Goal: Transaction & Acquisition: Purchase product/service

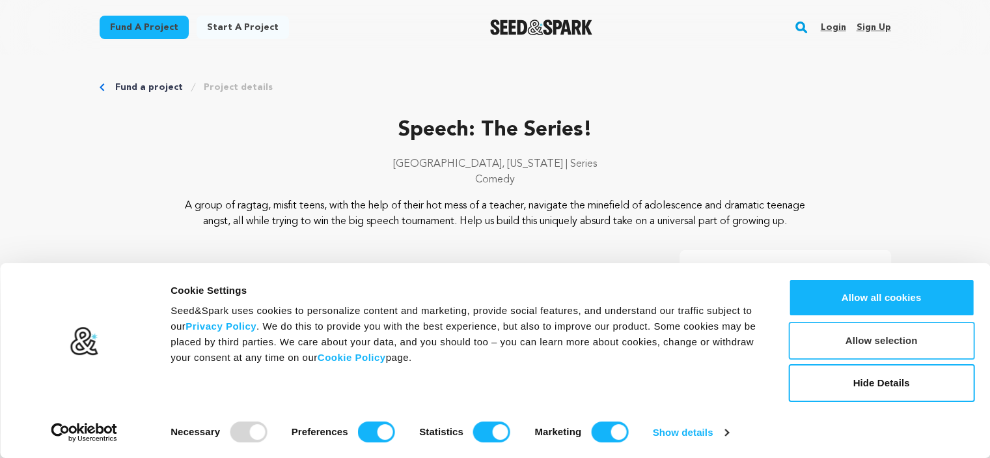
drag, startPoint x: 993, startPoint y: 41, endPoint x: 878, endPoint y: 352, distance: 331.0
click at [878, 352] on button "Allow selection" at bounding box center [881, 341] width 186 height 38
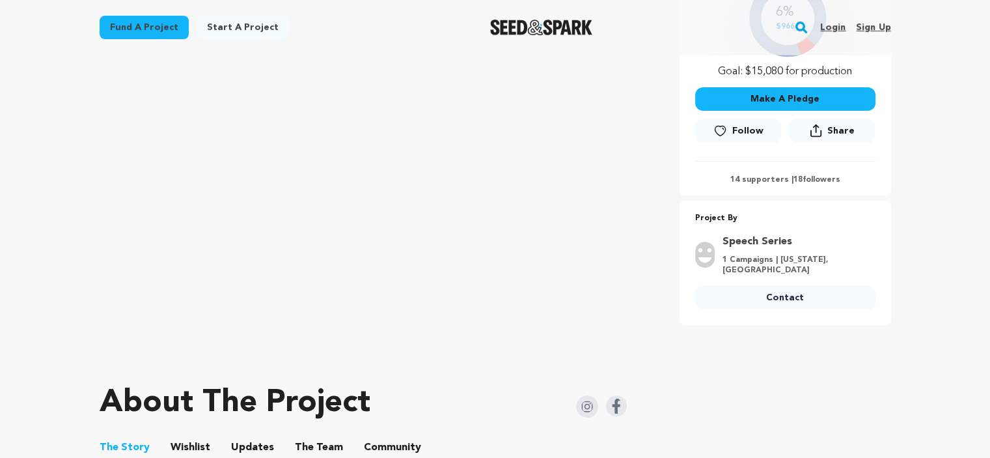
scroll to position [359, 0]
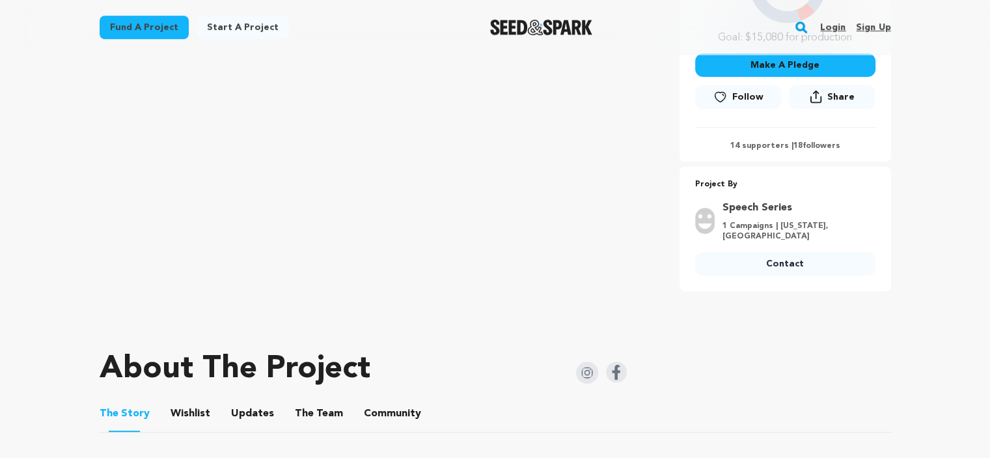
click at [794, 275] on link "Contact" at bounding box center [785, 263] width 180 height 23
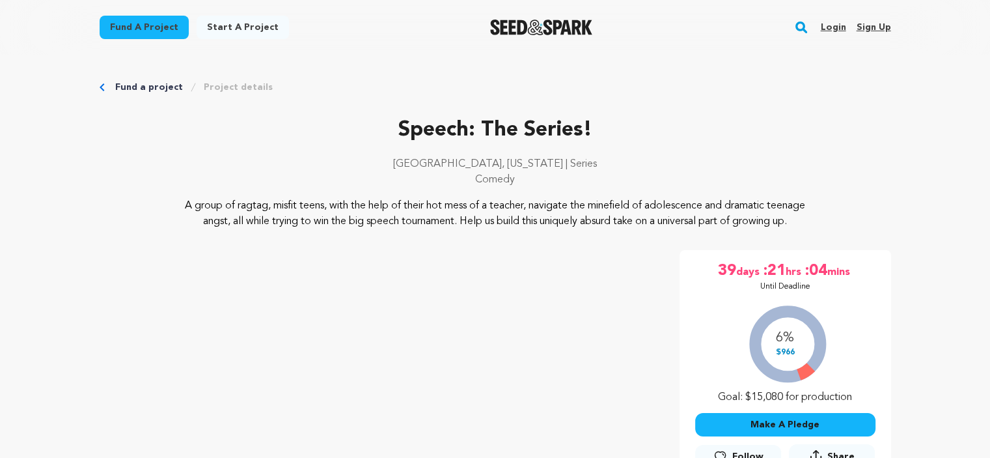
scroll to position [400, 0]
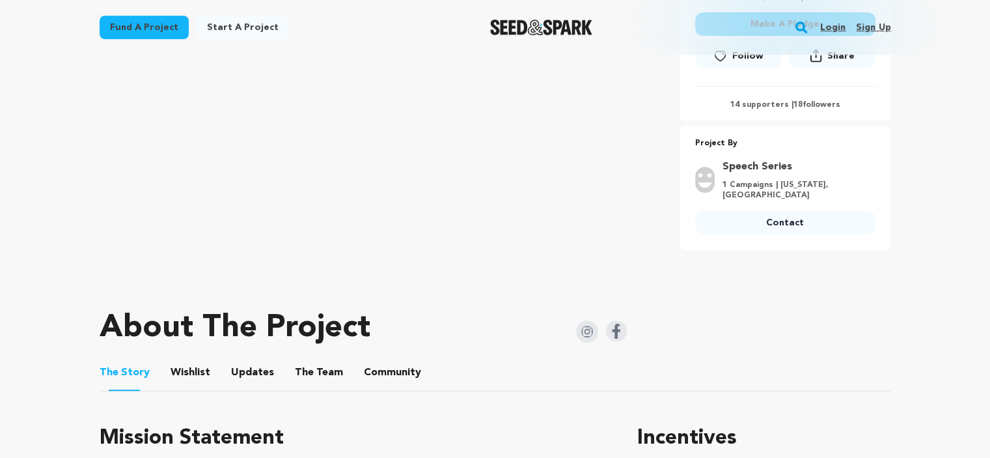
drag, startPoint x: 989, startPoint y: 74, endPoint x: 988, endPoint y: 98, distance: 24.8
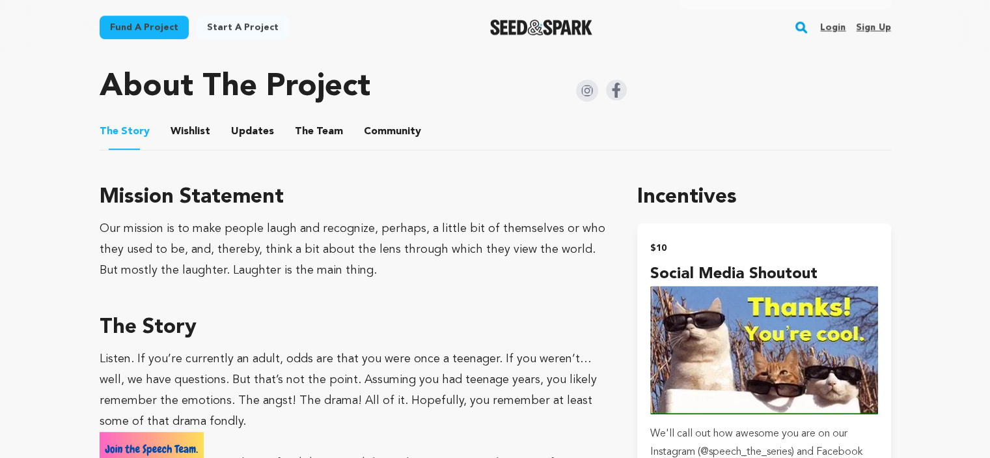
scroll to position [648, 0]
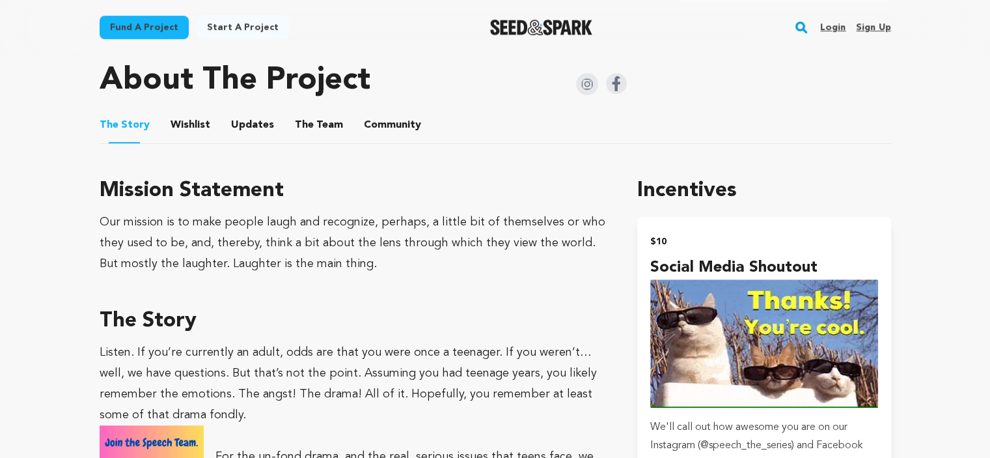
drag, startPoint x: 991, startPoint y: 105, endPoint x: 712, endPoint y: 133, distance: 280.8
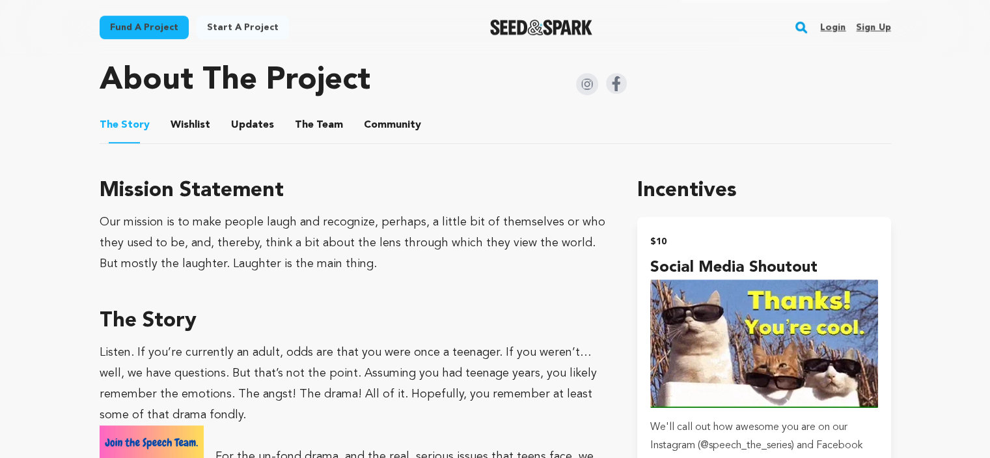
click at [712, 133] on ul "The Story The Story Wishlist Wishlist Updates Updates The Team The Team Communi…" at bounding box center [496, 125] width 792 height 37
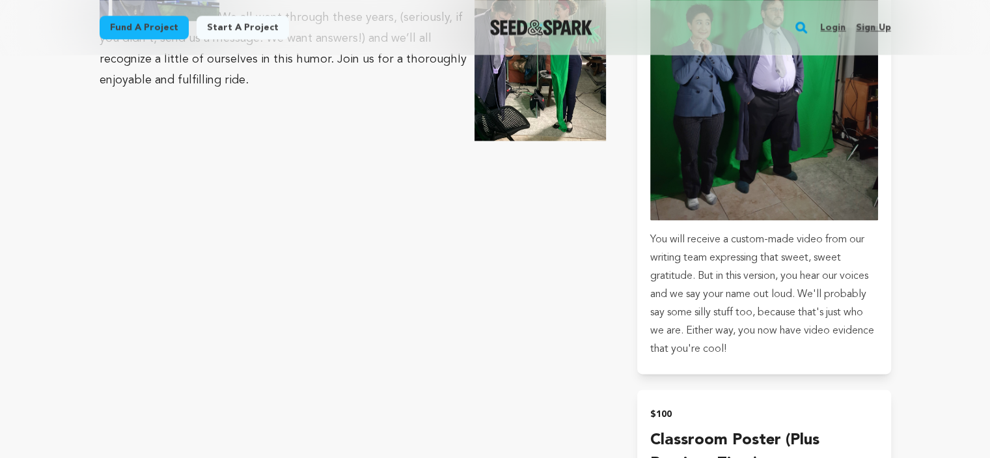
scroll to position [1656, 0]
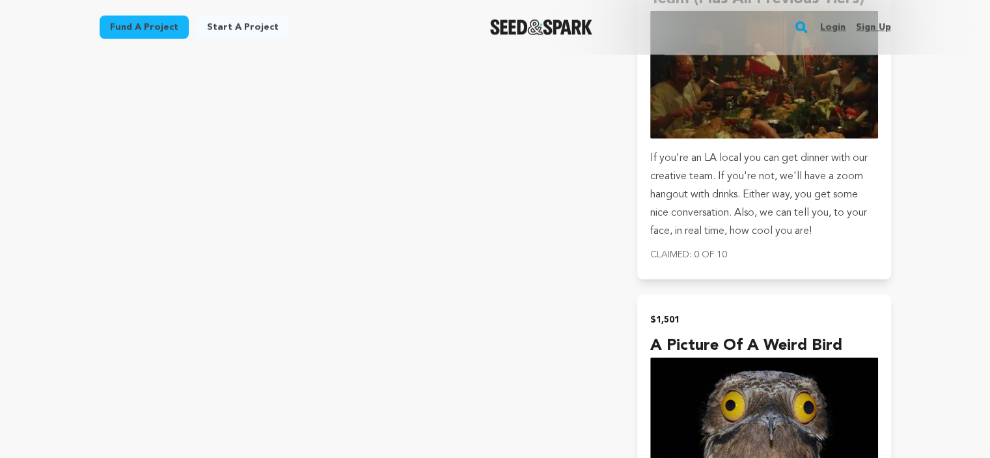
scroll to position [3451, 0]
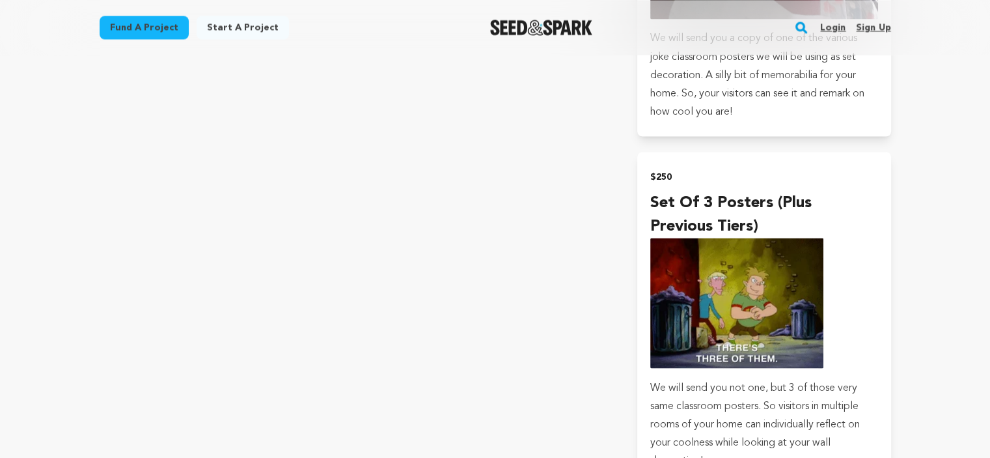
scroll to position [2427, 0]
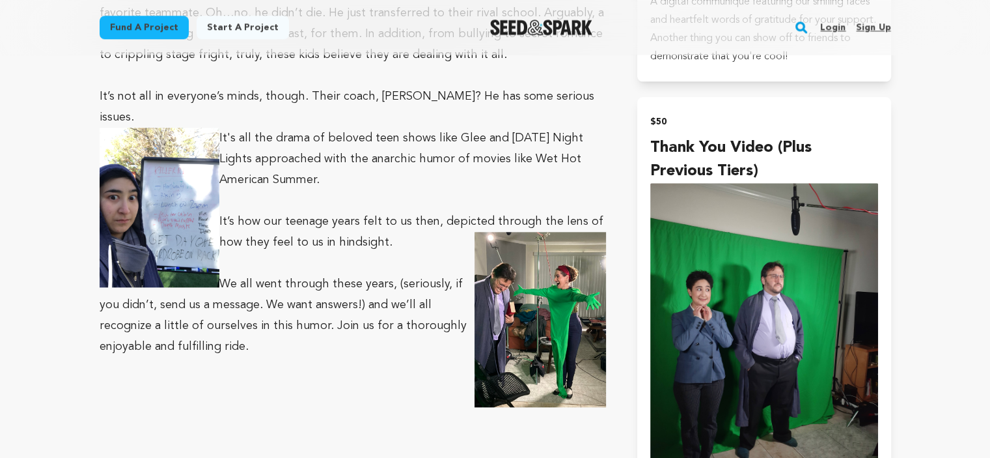
scroll to position [1340, 0]
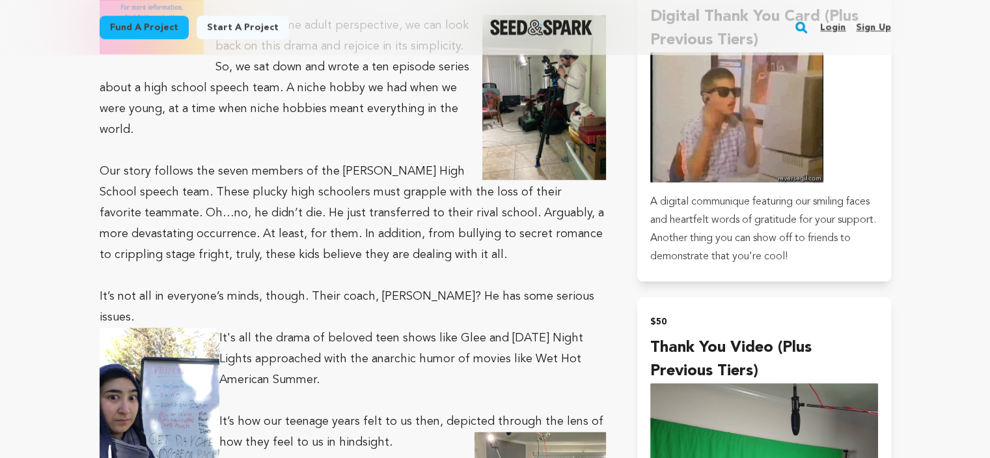
scroll to position [1172, 0]
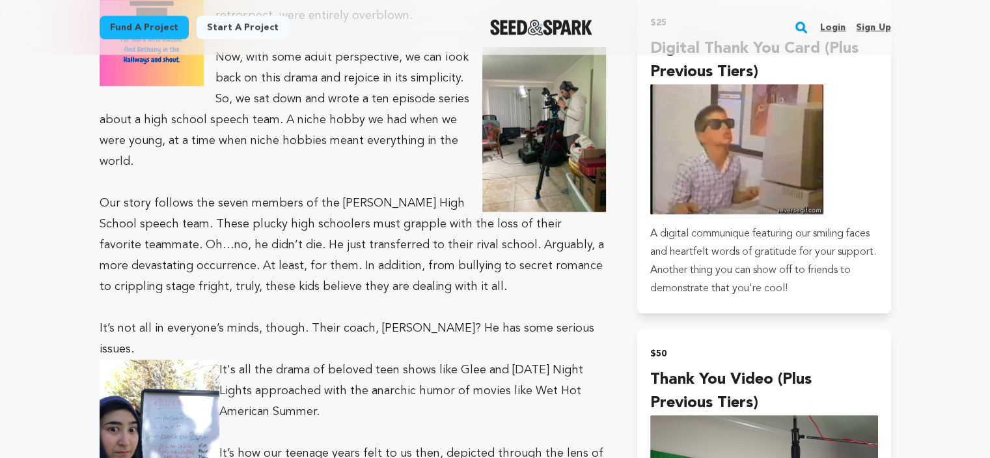
drag, startPoint x: 988, startPoint y: 146, endPoint x: 985, endPoint y: 130, distance: 16.5
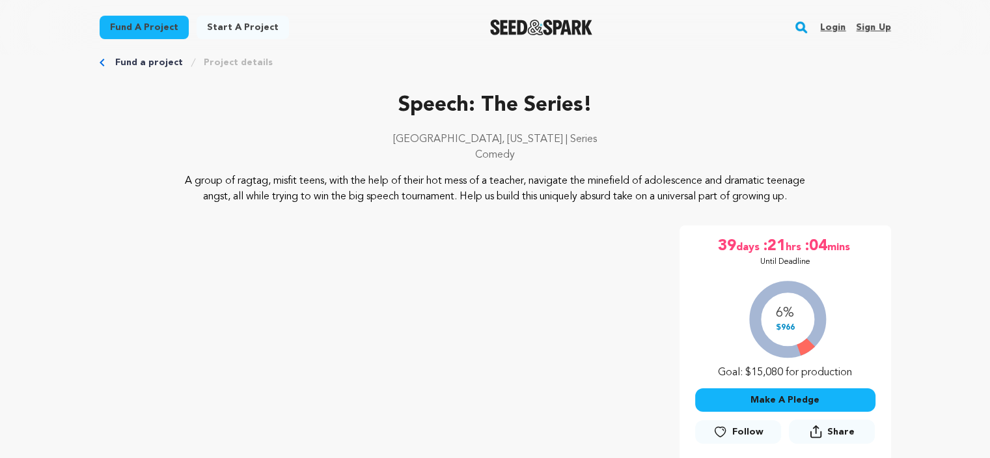
scroll to position [0, 0]
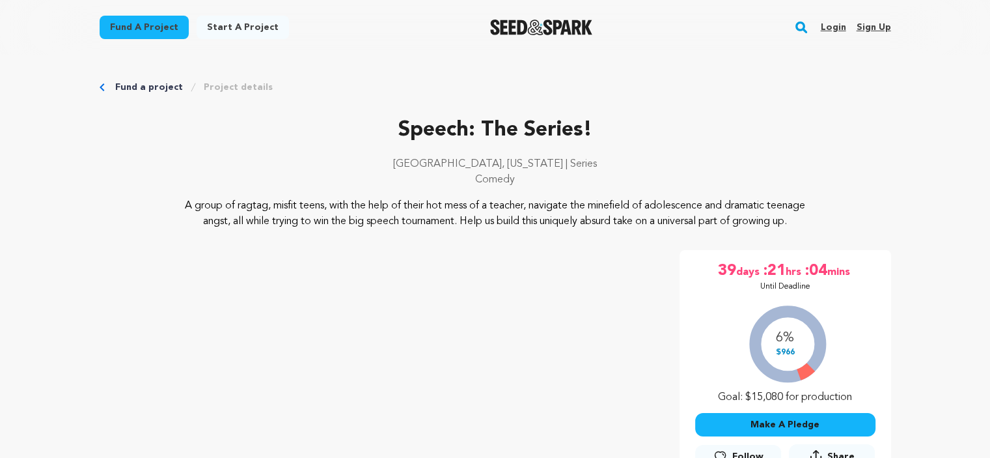
click at [985, 13] on div "Fund a project Start a project Search Login Sign up Start a project Open main m…" at bounding box center [495, 27] width 990 height 55
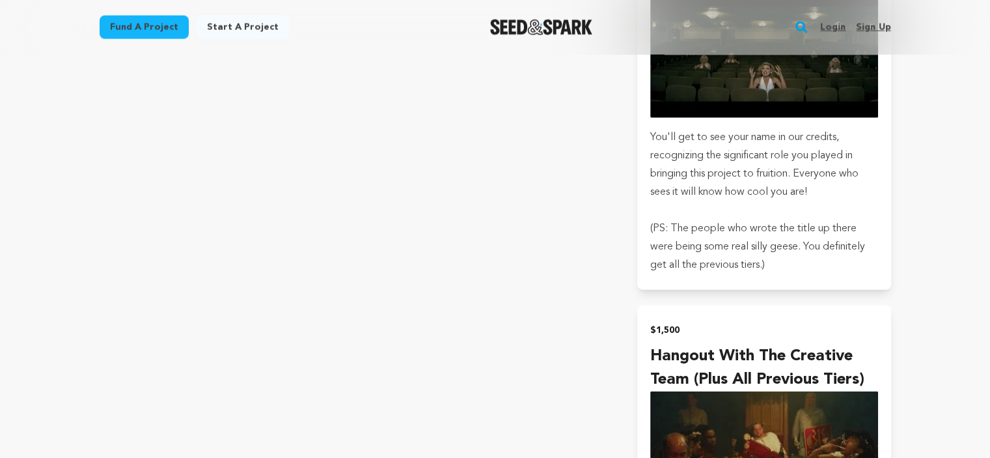
scroll to position [2993, 0]
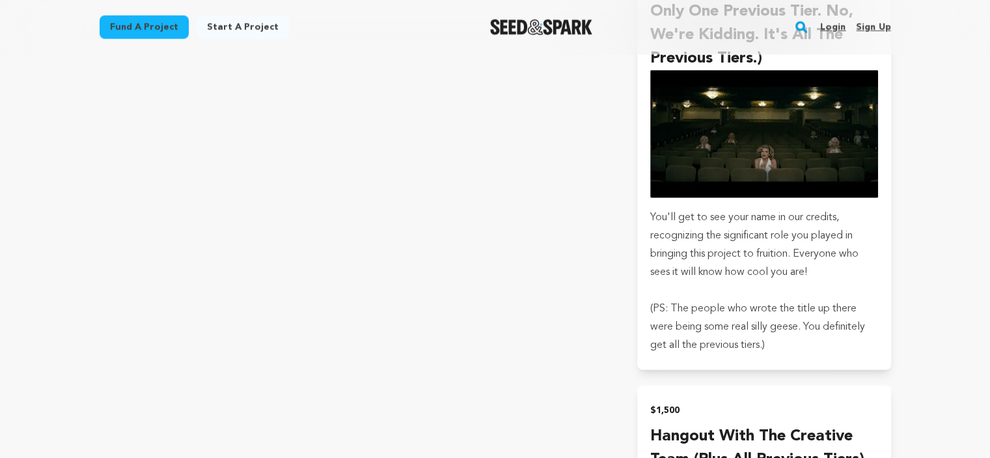
drag, startPoint x: 949, startPoint y: 274, endPoint x: 942, endPoint y: 214, distance: 60.9
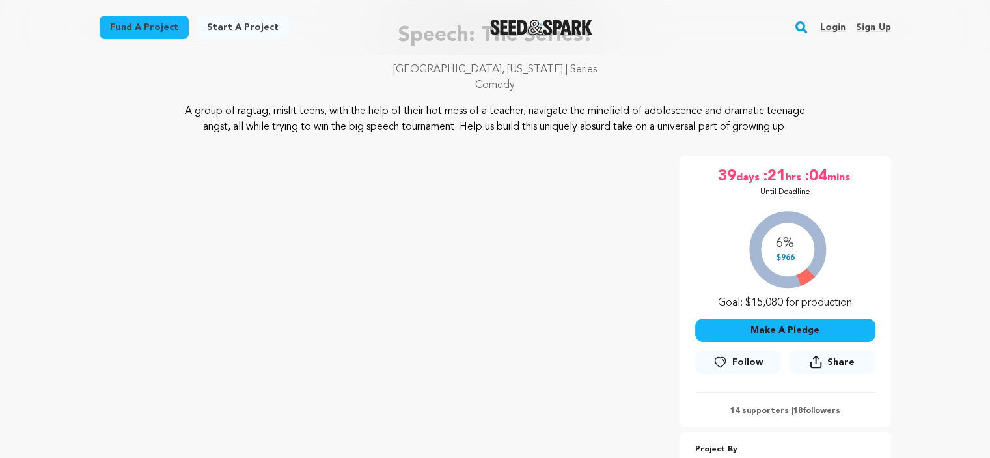
scroll to position [55, 0]
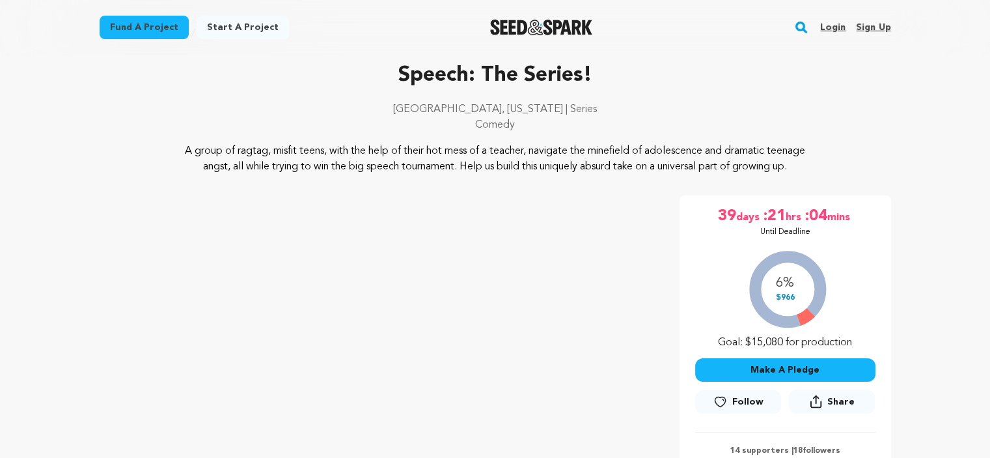
drag, startPoint x: 992, startPoint y: 65, endPoint x: 987, endPoint y: 46, distance: 19.4
click at [987, 46] on div "Fund a project Start a project Search Login Sign up Start a project Open main m…" at bounding box center [495, 27] width 990 height 55
drag, startPoint x: 987, startPoint y: 46, endPoint x: 684, endPoint y: 92, distance: 306.8
click at [684, 92] on div "Speech: The Series! Los Angeles, California | Series Comedy" at bounding box center [496, 101] width 792 height 83
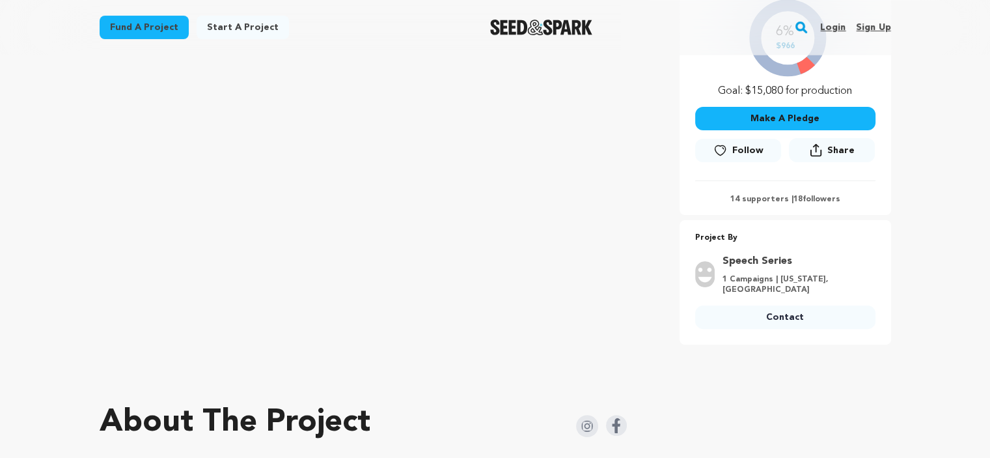
scroll to position [424, 0]
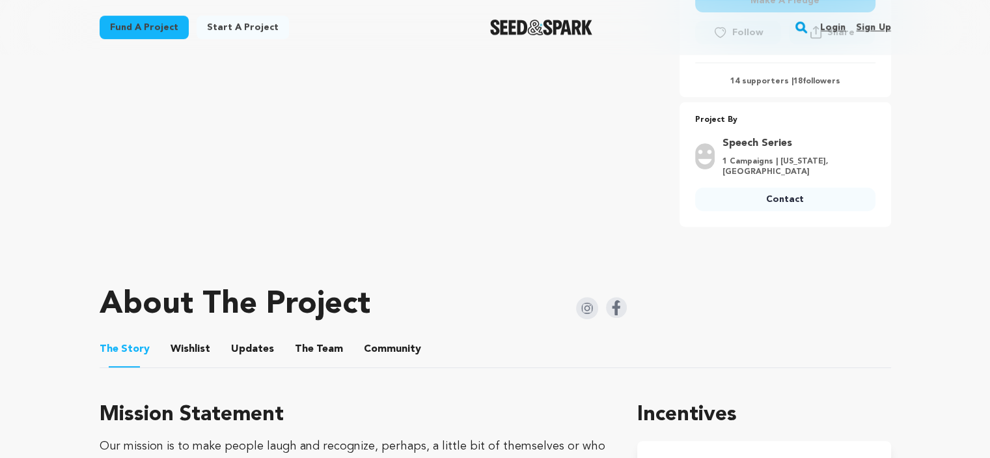
drag, startPoint x: 992, startPoint y: 76, endPoint x: 723, endPoint y: 408, distance: 427.7
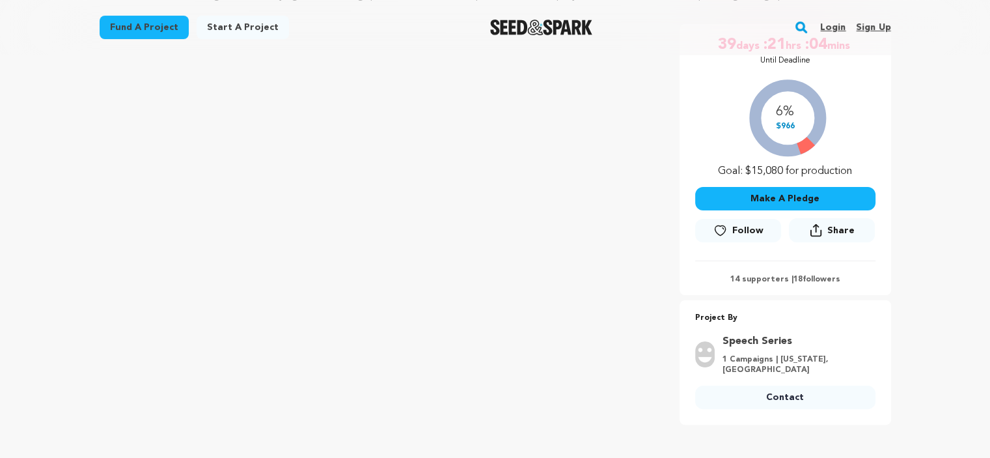
scroll to position [202, 0]
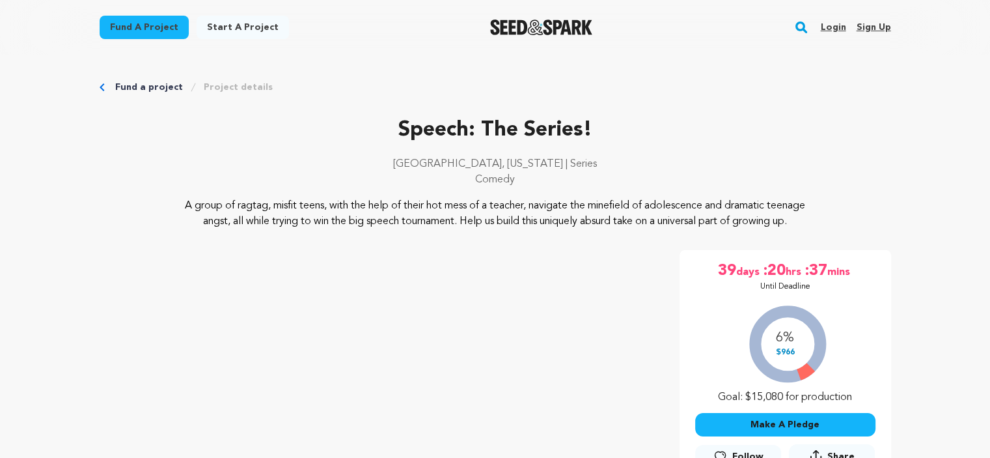
drag, startPoint x: 710, startPoint y: 101, endPoint x: 760, endPoint y: 53, distance: 69.1
click at [760, 53] on div "Fund a project Start a project Search Login Sign up Start a project" at bounding box center [495, 27] width 833 height 55
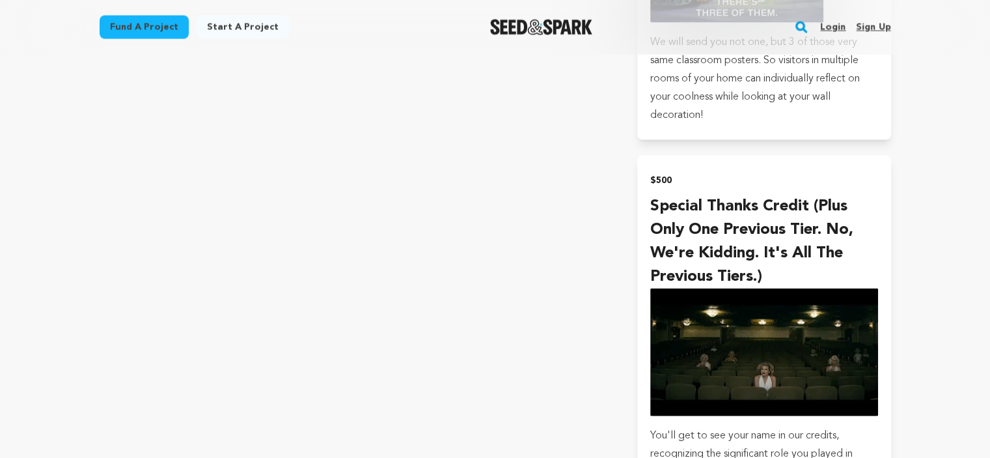
scroll to position [2788, 0]
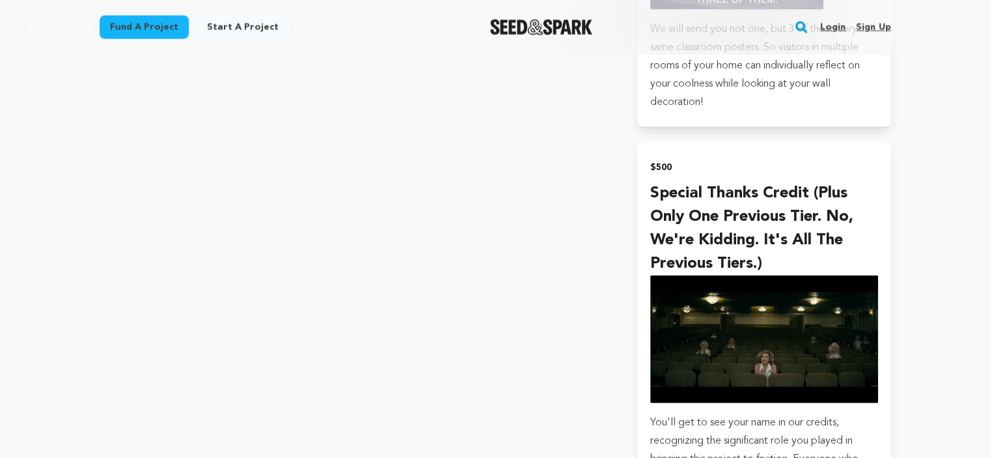
drag, startPoint x: 981, startPoint y: 309, endPoint x: 997, endPoint y: 395, distance: 87.6
drag, startPoint x: 986, startPoint y: 324, endPoint x: 980, endPoint y: 352, distance: 28.0
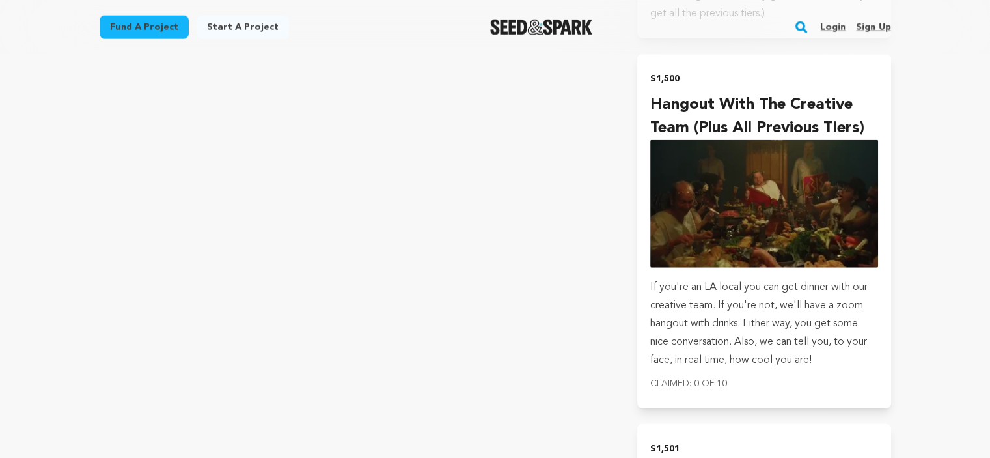
scroll to position [3330, 0]
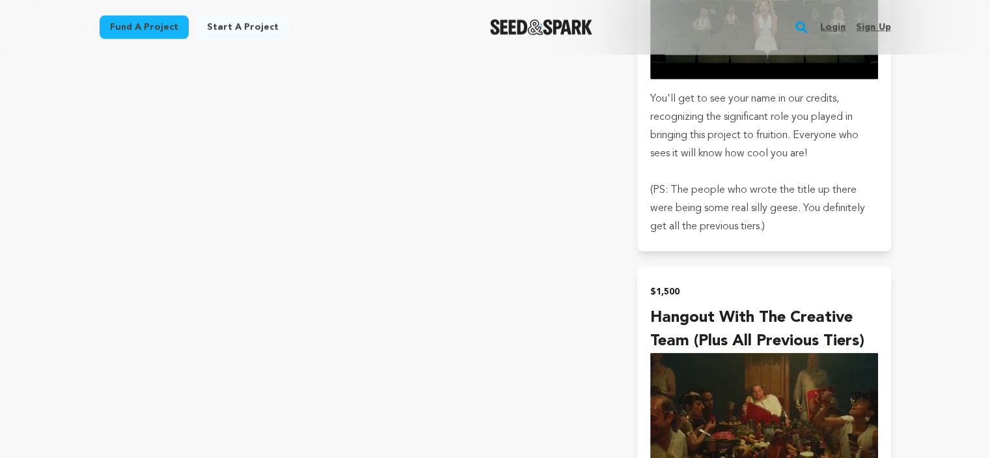
scroll to position [3039, 0]
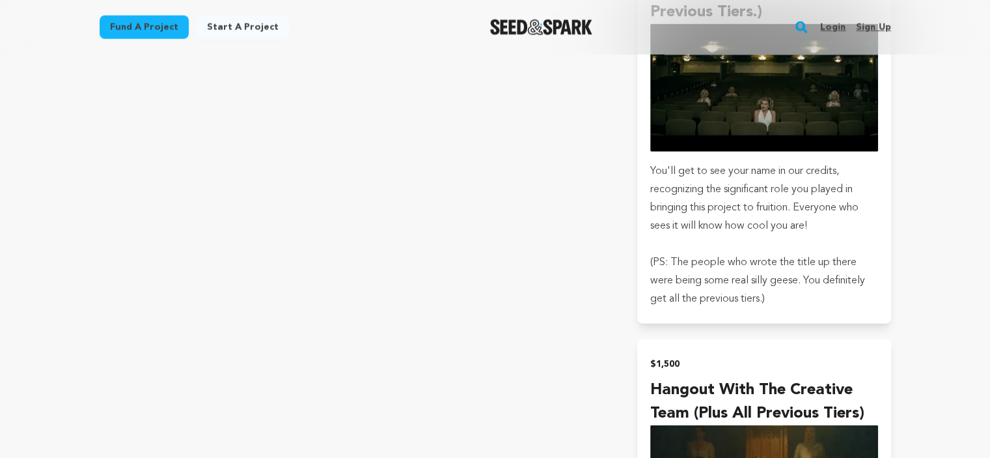
drag, startPoint x: 983, startPoint y: 295, endPoint x: 982, endPoint y: 283, distance: 11.7
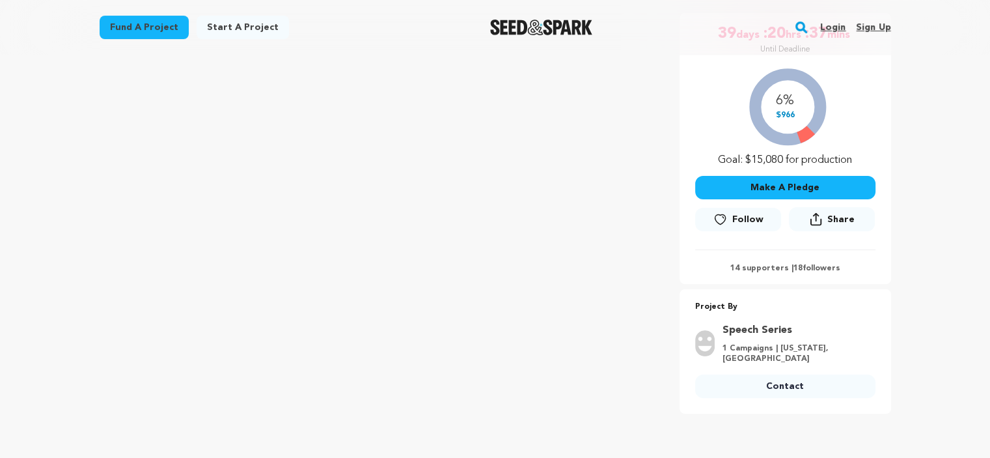
scroll to position [266, 0]
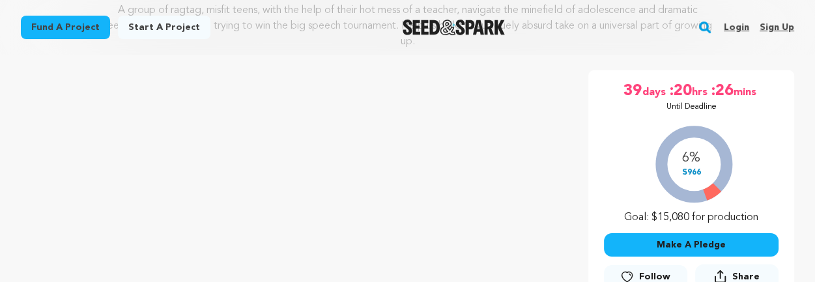
scroll to position [512, 0]
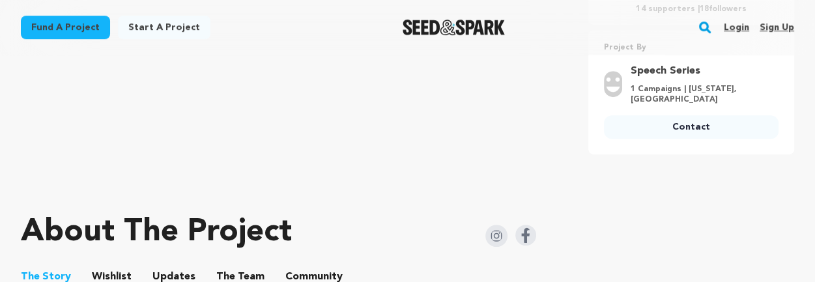
click at [298, 268] on button "Community" at bounding box center [313, 279] width 31 height 31
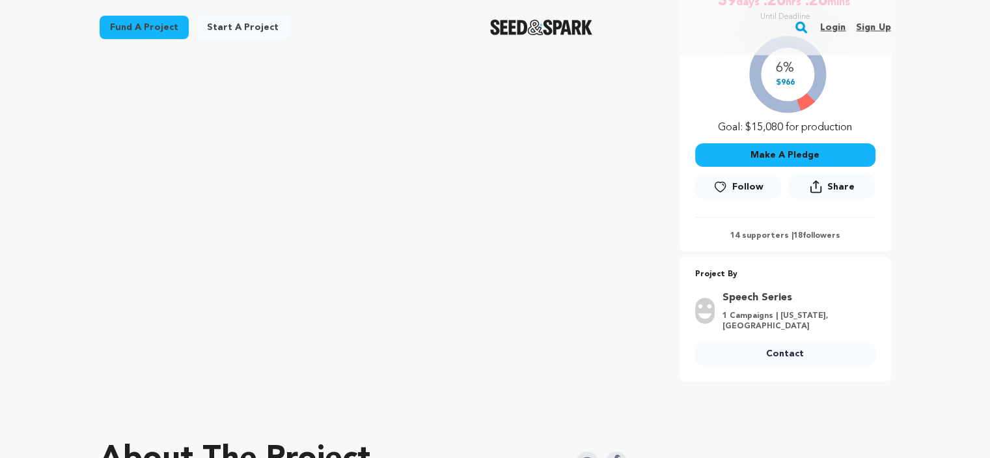
scroll to position [216, 0]
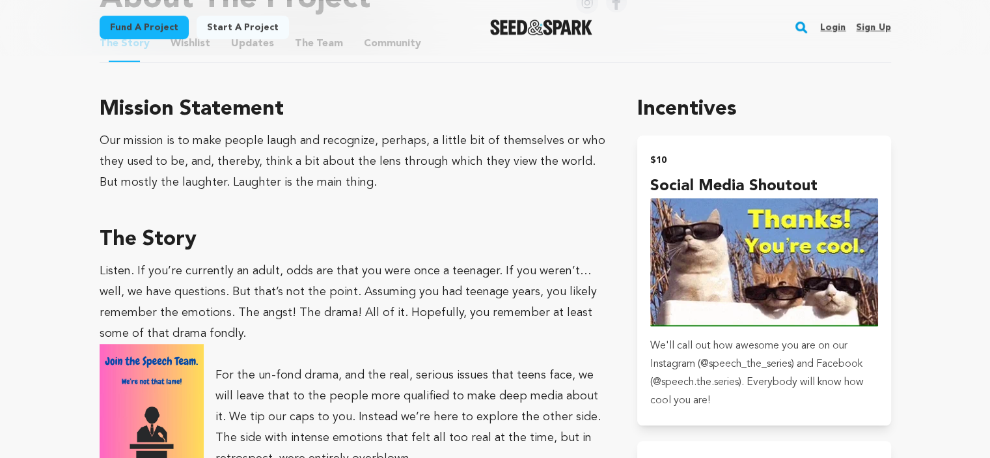
scroll to position [238, 0]
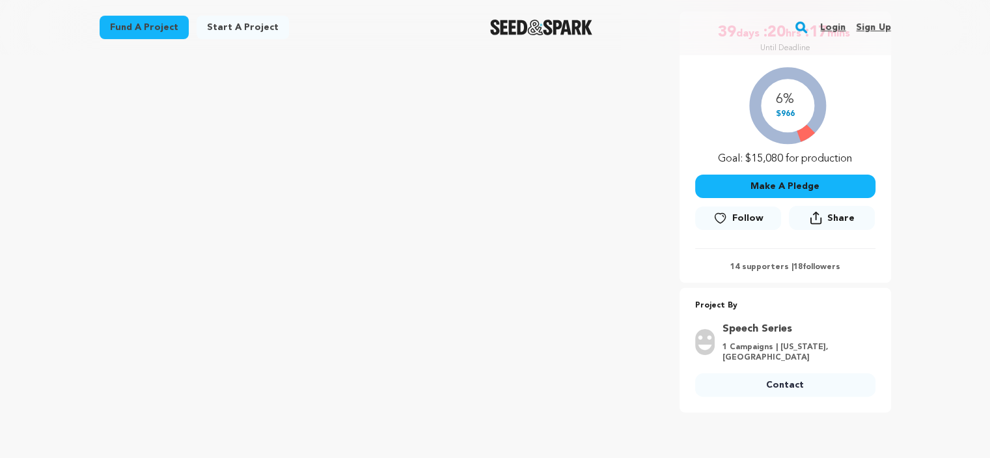
drag, startPoint x: 994, startPoint y: 64, endPoint x: 820, endPoint y: 52, distance: 174.2
click at [820, 52] on div "Fund a project Start a project Search Login Sign up Start a project" at bounding box center [495, 27] width 833 height 55
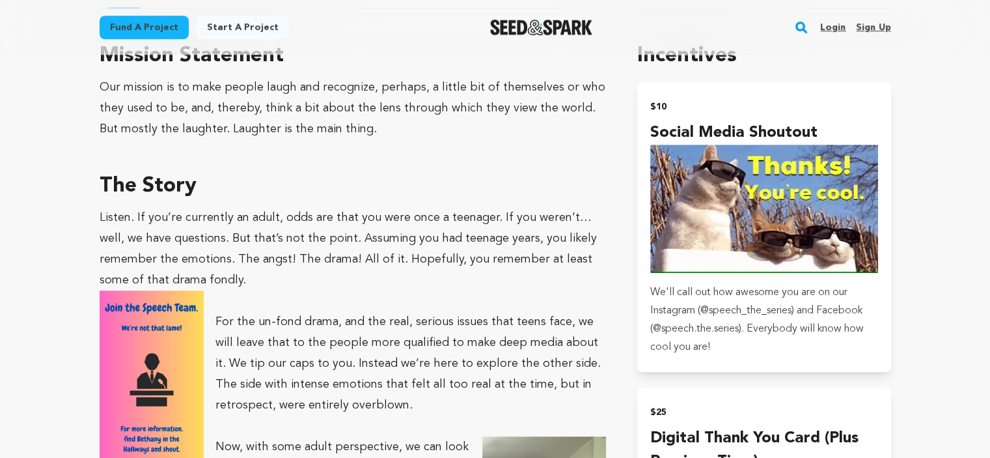
scroll to position [788, 0]
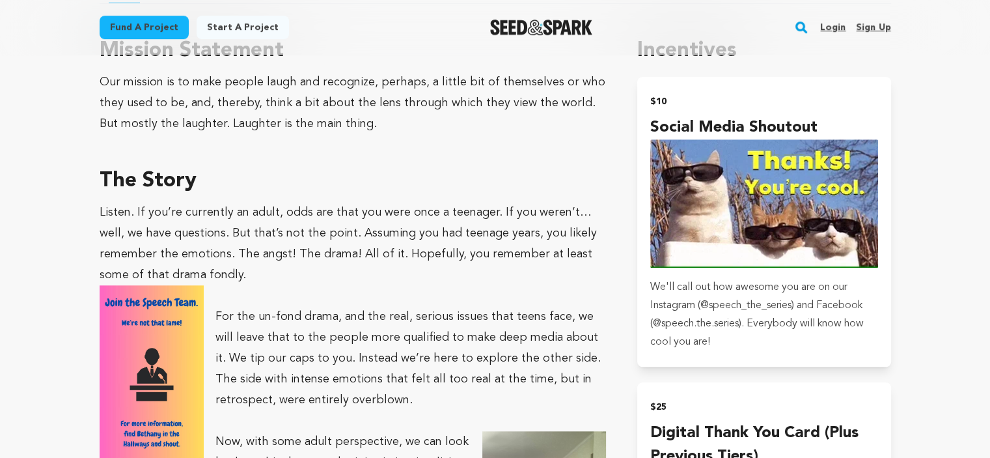
drag, startPoint x: 989, startPoint y: 117, endPoint x: 986, endPoint y: 133, distance: 16.5
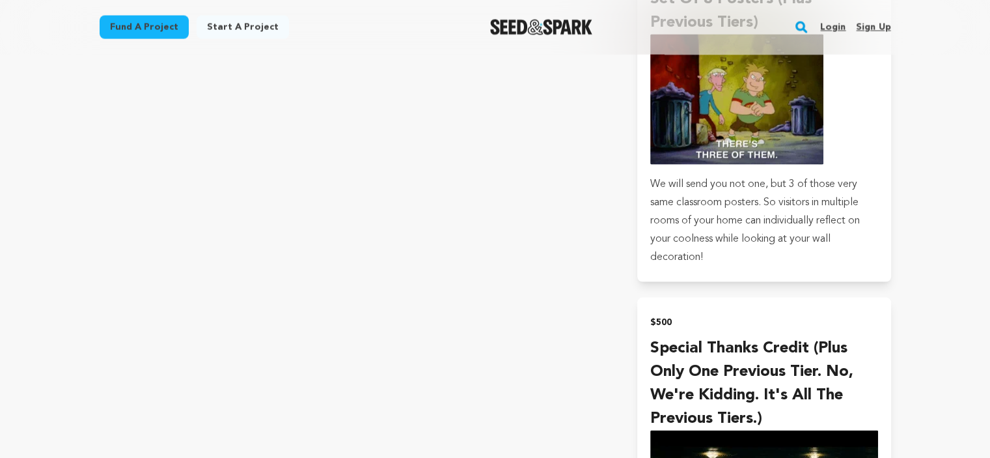
scroll to position [2846, 0]
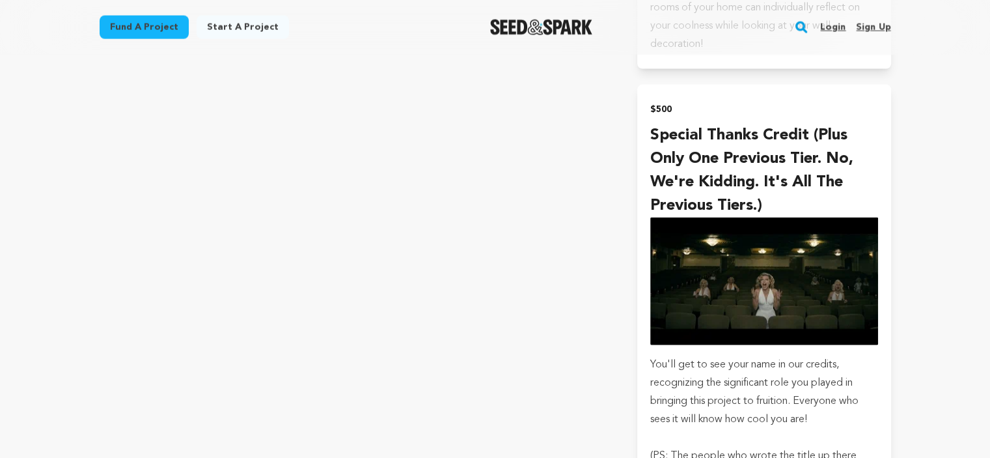
drag, startPoint x: 987, startPoint y: 311, endPoint x: 999, endPoint y: 185, distance: 126.3
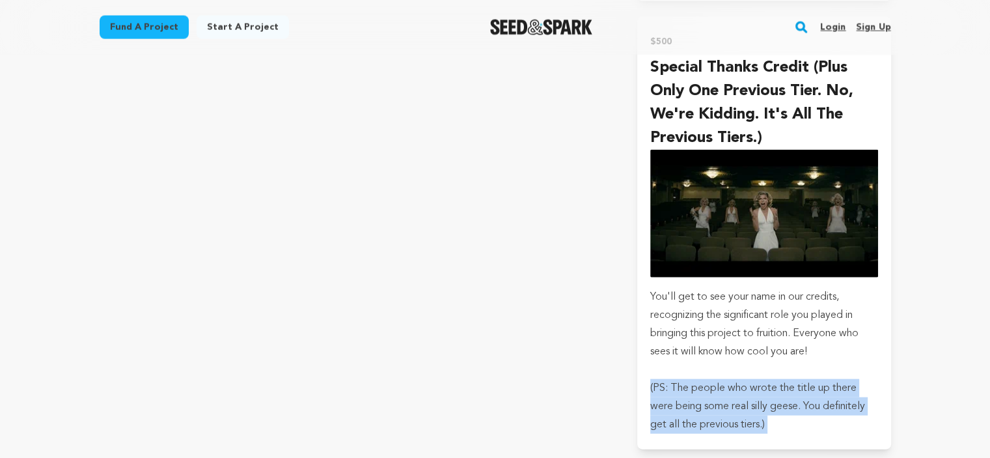
scroll to position [2933, 0]
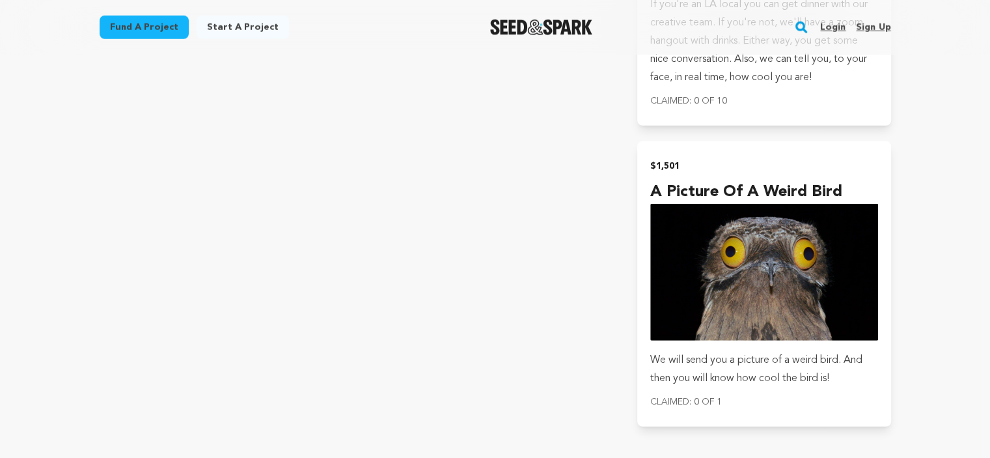
scroll to position [3636, 0]
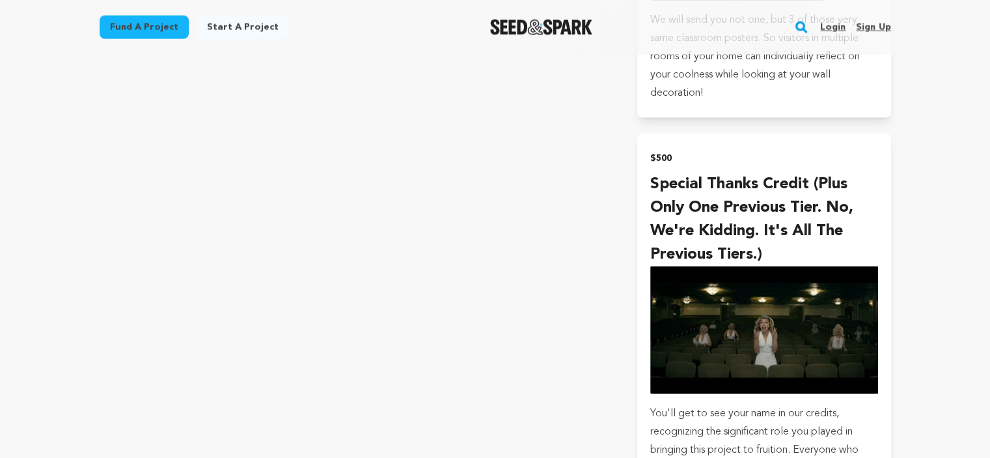
scroll to position [2852, 0]
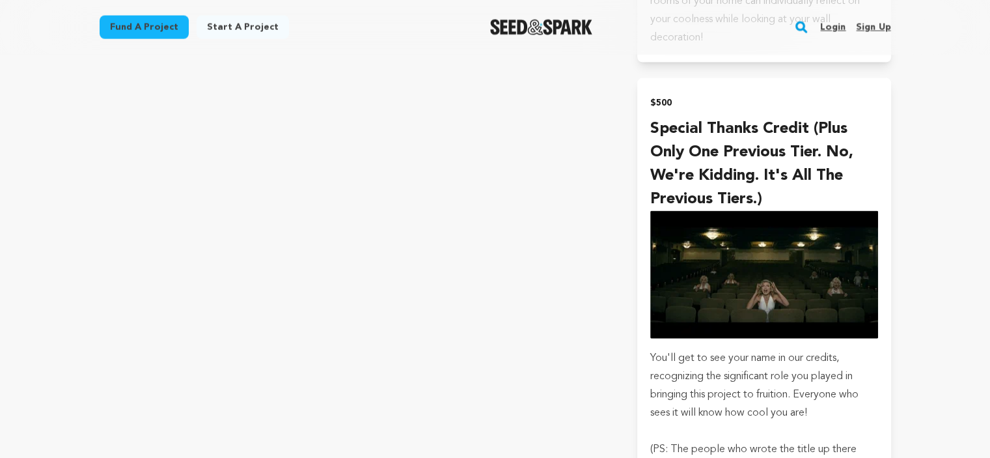
drag, startPoint x: 989, startPoint y: 314, endPoint x: 983, endPoint y: 348, distance: 34.4
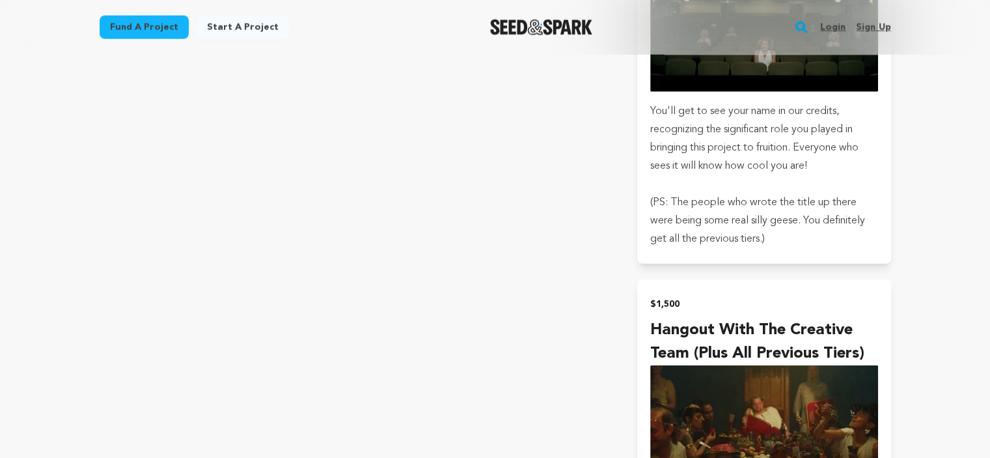
scroll to position [3120, 0]
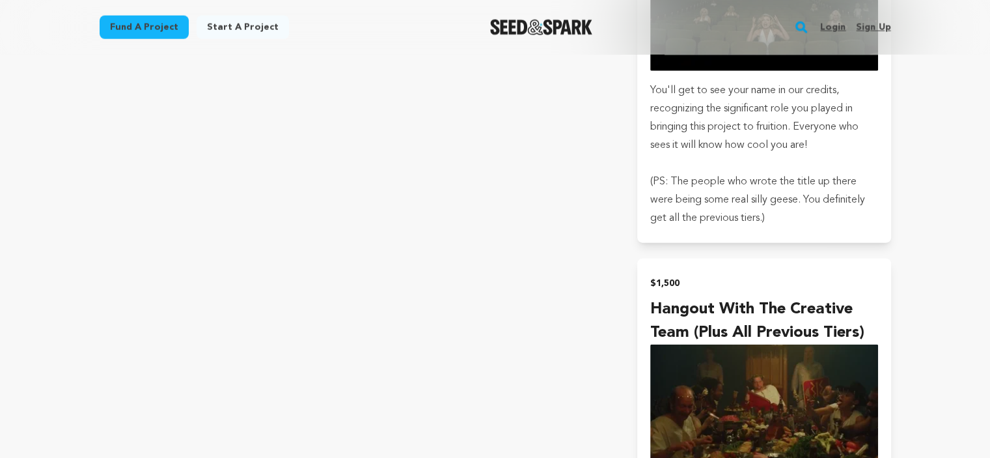
drag, startPoint x: 985, startPoint y: 344, endPoint x: 981, endPoint y: 358, distance: 14.2
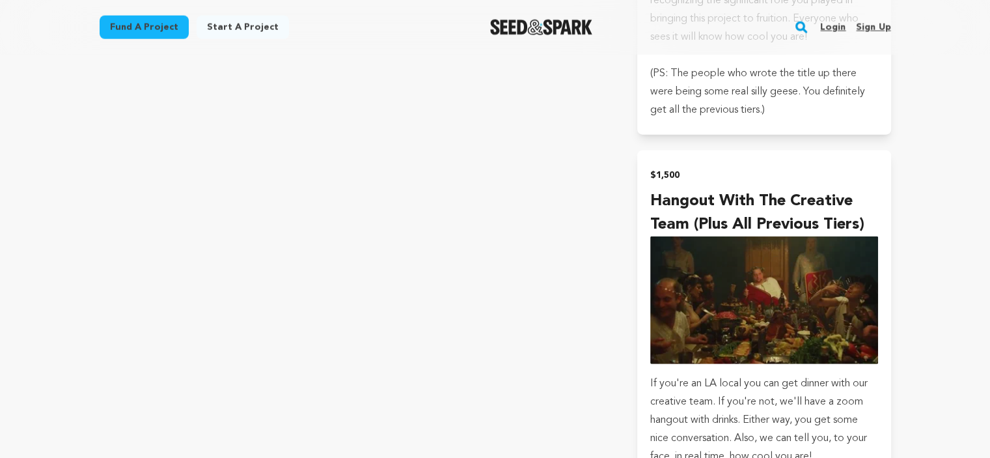
scroll to position [3233, 0]
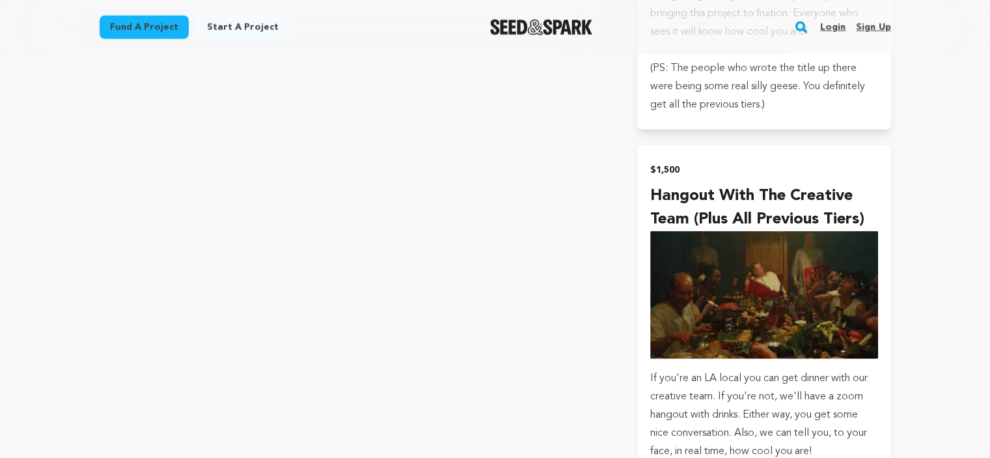
click at [762, 315] on img "submit" at bounding box center [763, 295] width 227 height 128
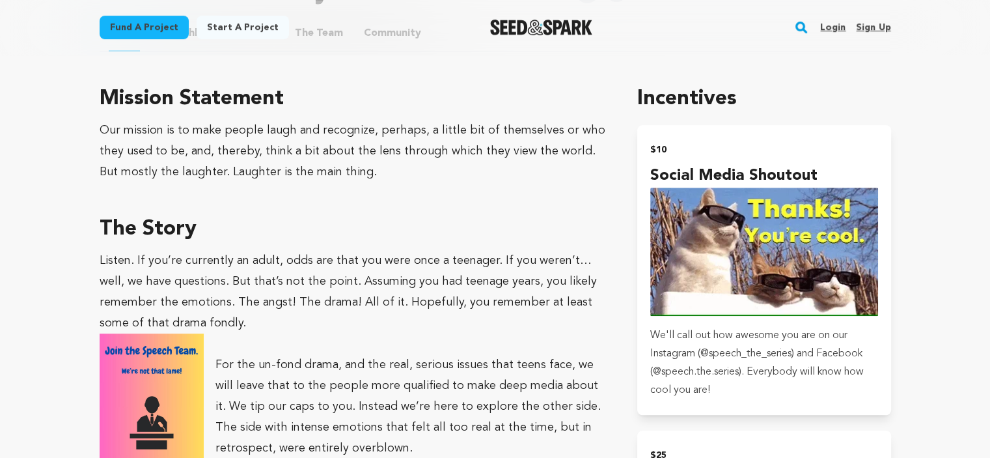
scroll to position [745, 0]
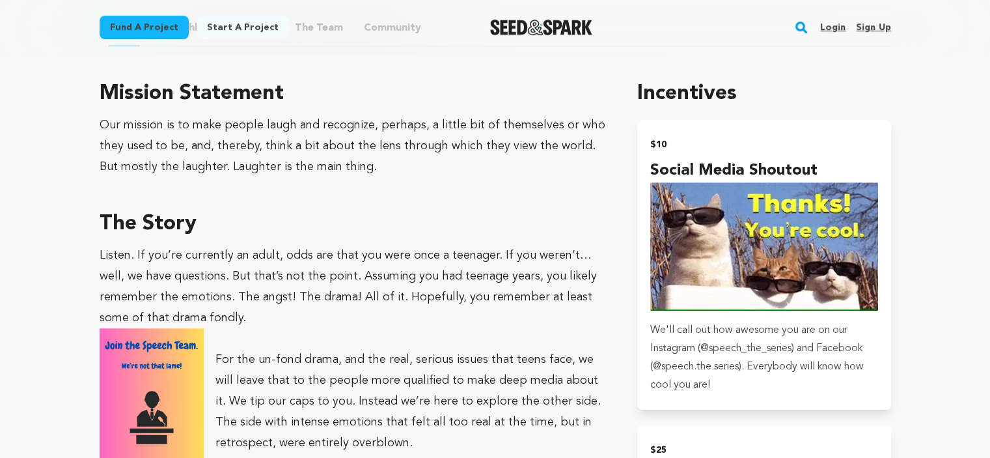
drag, startPoint x: 968, startPoint y: 105, endPoint x: 964, endPoint y: 135, distance: 30.2
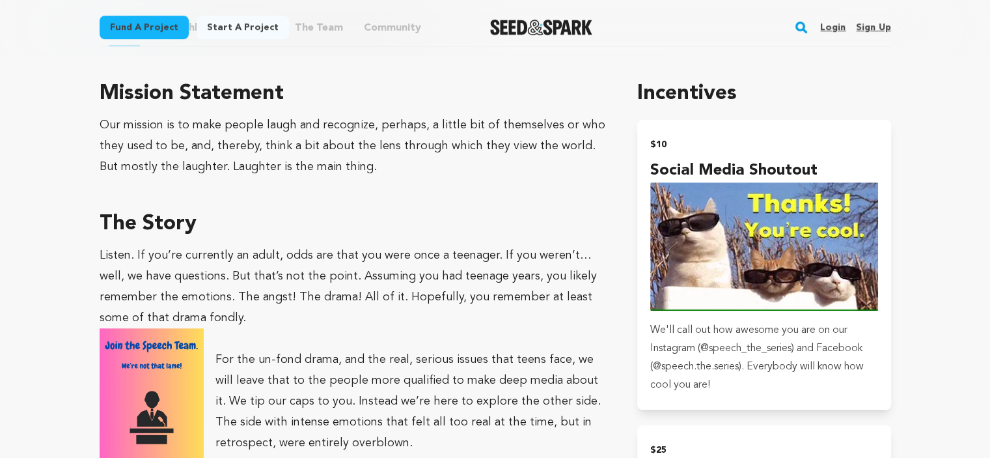
scroll to position [927, 0]
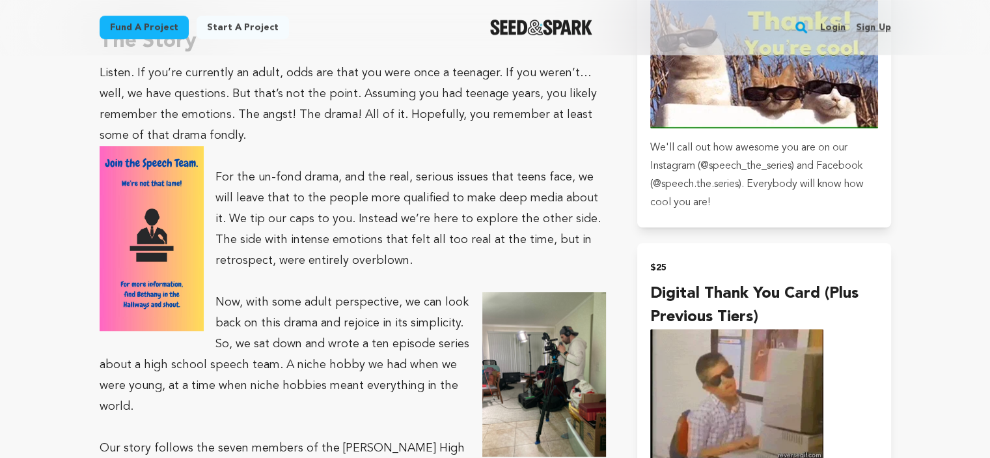
drag, startPoint x: 984, startPoint y: 141, endPoint x: 979, endPoint y: 160, distance: 19.6
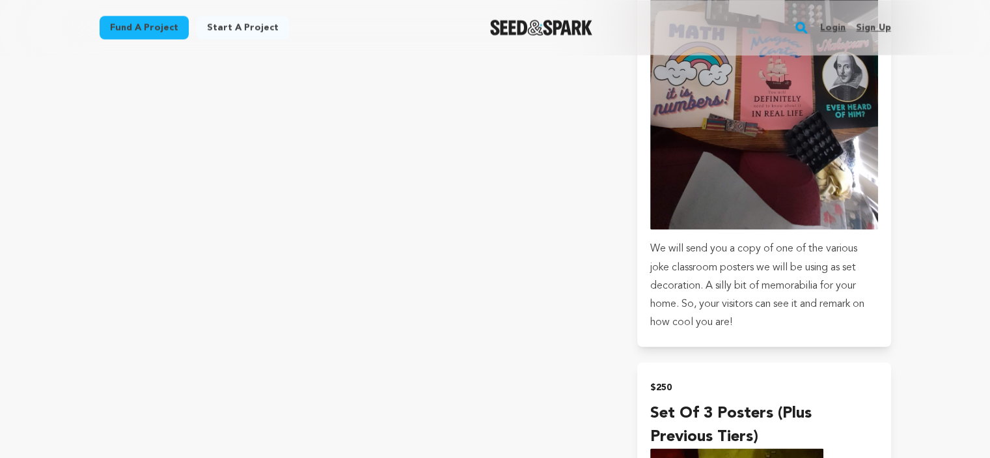
scroll to position [3194, 0]
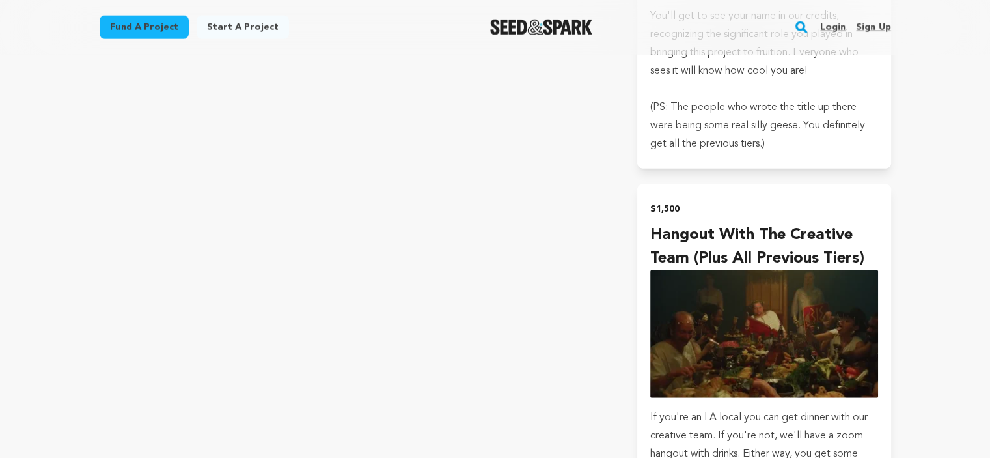
drag, startPoint x: 992, startPoint y: 253, endPoint x: 912, endPoint y: 350, distance: 125.7
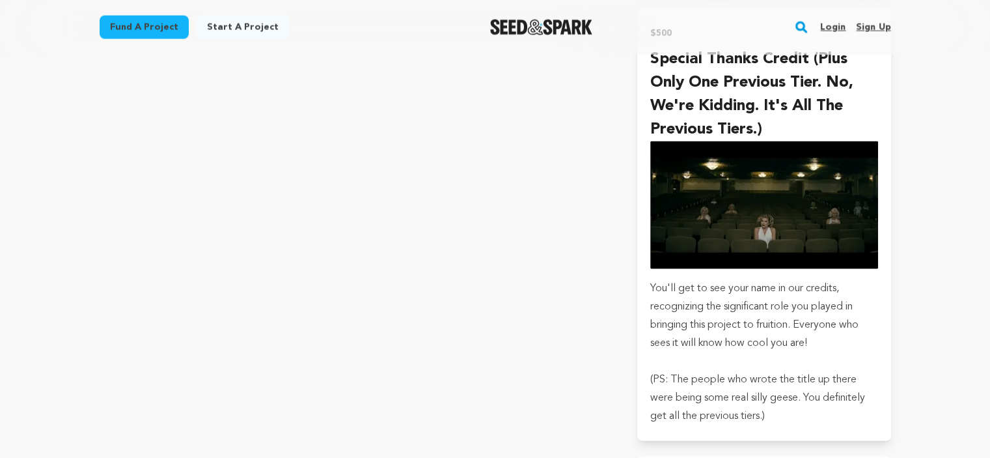
scroll to position [3485, 0]
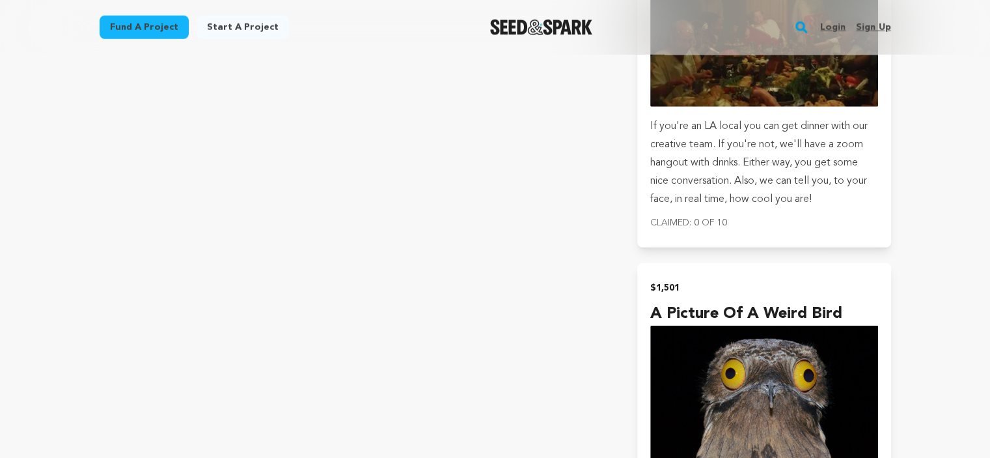
drag, startPoint x: 991, startPoint y: 328, endPoint x: 940, endPoint y: 383, distance: 75.1
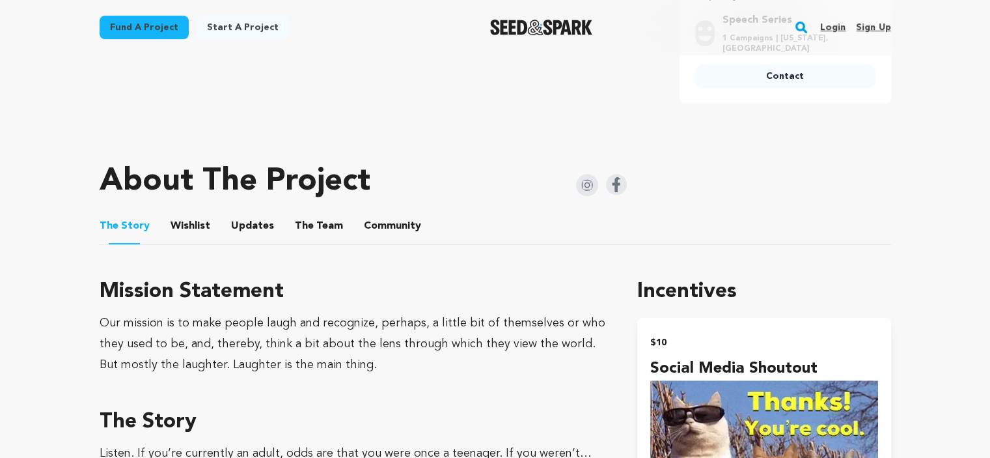
scroll to position [0, 0]
